Goal: Check status

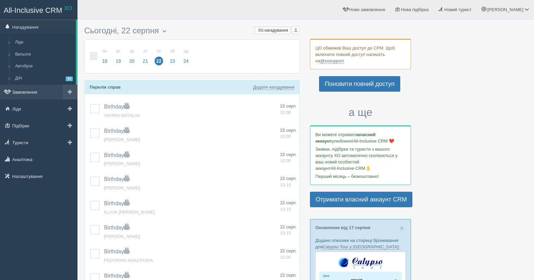
click at [33, 93] on link "Замовлення" at bounding box center [38, 91] width 77 height 15
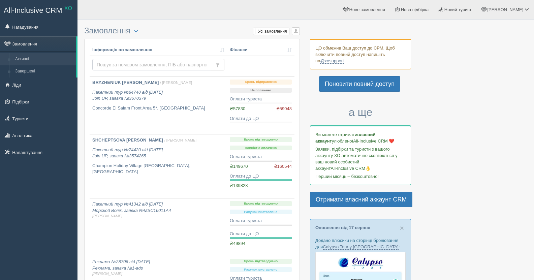
click at [133, 64] on input "text" at bounding box center [151, 64] width 119 height 11
paste input "2756684"
type input "2756684"
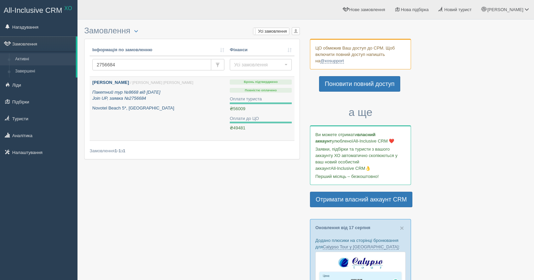
click at [162, 101] on p "Пакетний тур №8668 від 13.01.2022 Join UP, заявка №2756684" at bounding box center [158, 95] width 132 height 12
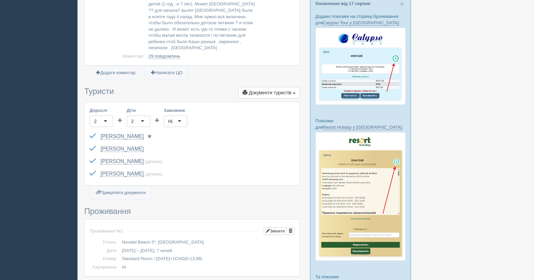
scroll to position [224, 0]
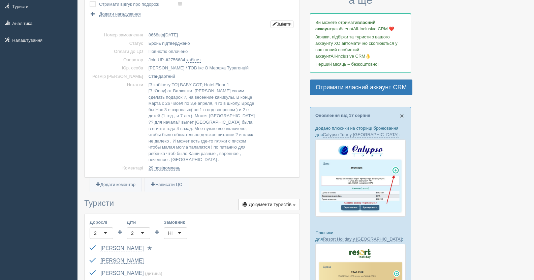
click at [400, 118] on span "×" at bounding box center [402, 116] width 4 height 8
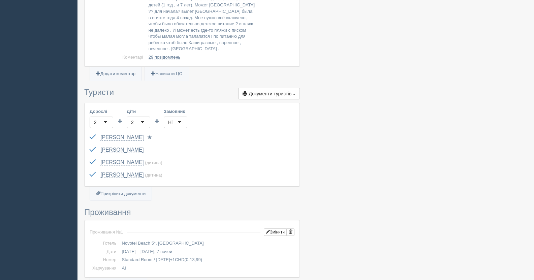
scroll to position [224, 0]
